Goal: Book appointment/travel/reservation

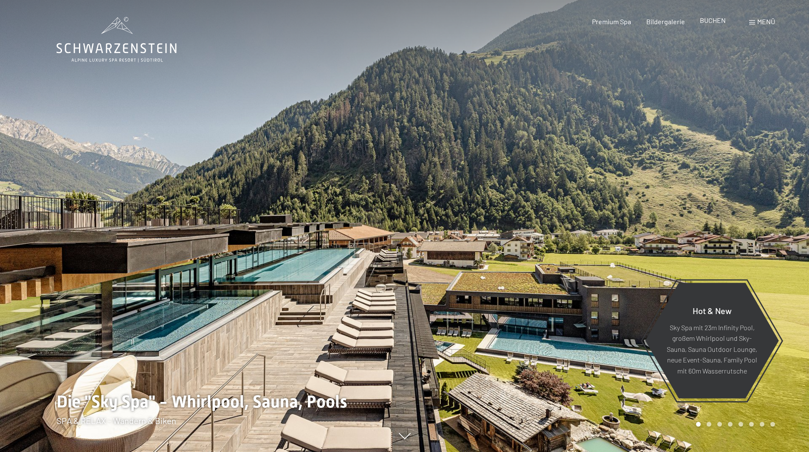
click at [647, 22] on span "BUCHEN" at bounding box center [713, 20] width 26 height 8
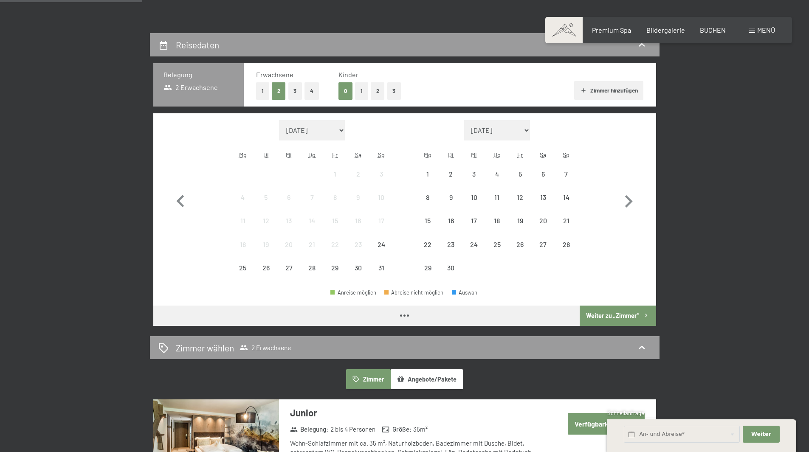
scroll to position [170, 0]
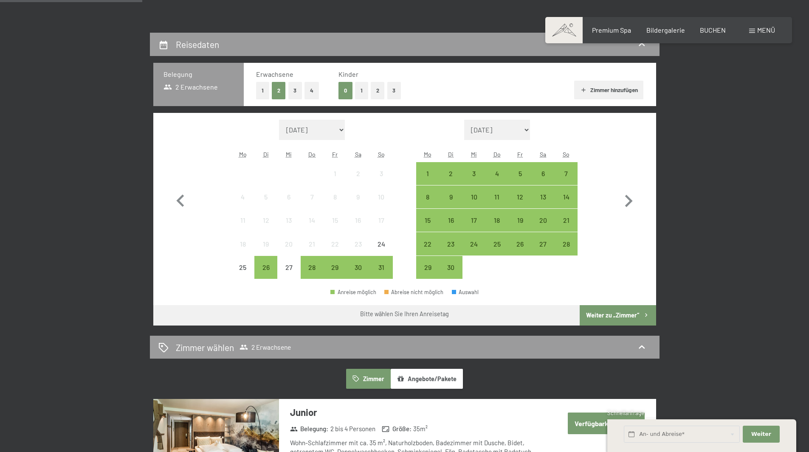
click at [295, 93] on button "3" at bounding box center [295, 90] width 14 height 17
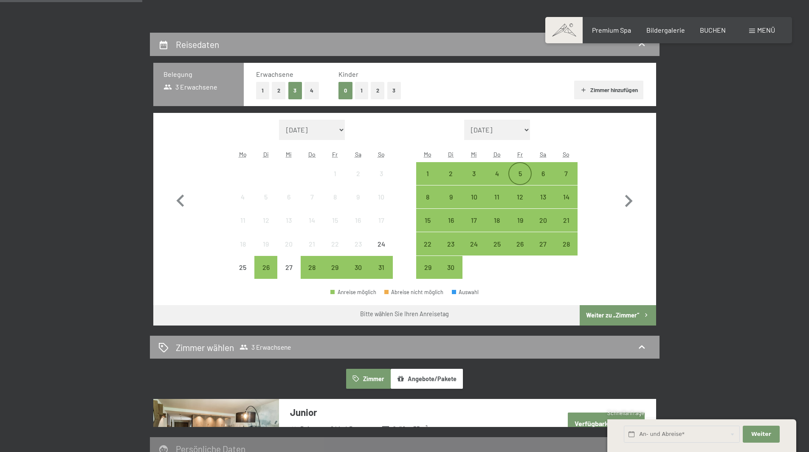
click at [519, 170] on div "5" at bounding box center [519, 180] width 21 height 21
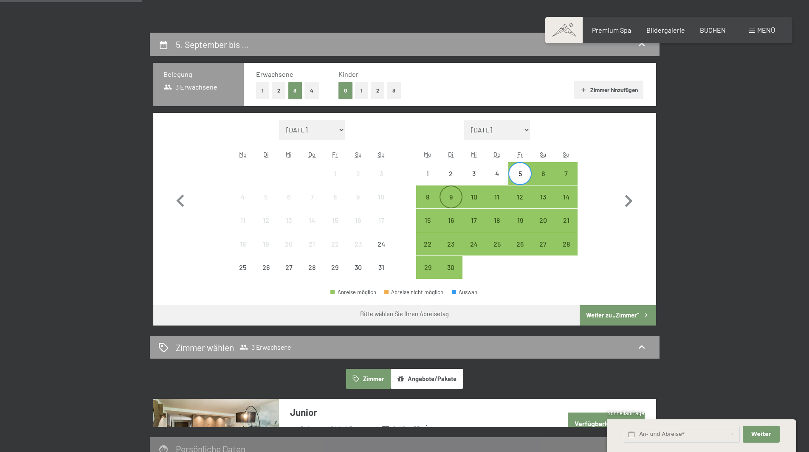
click at [449, 200] on div "9" at bounding box center [450, 204] width 21 height 21
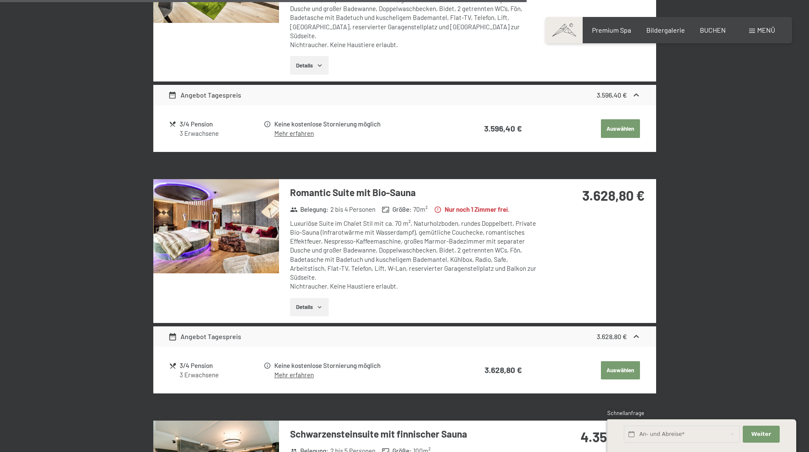
scroll to position [1783, 0]
